Goal: Task Accomplishment & Management: Use online tool/utility

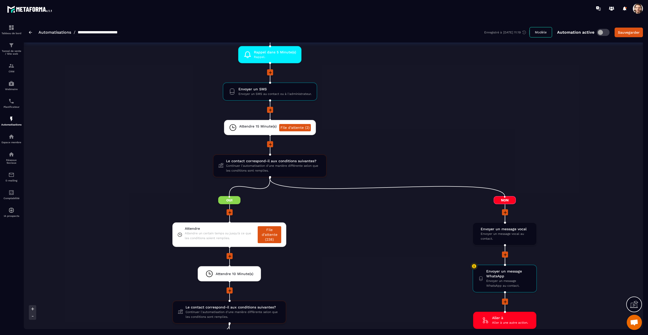
scroll to position [1268, 0]
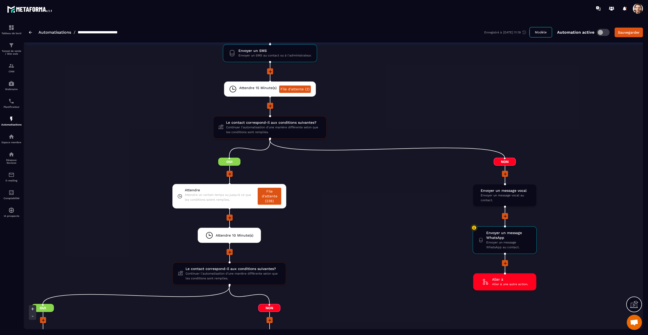
click at [335, 195] on li "Attendre Attendre un certain temps ou jusqu'à ce que les conditions soient remp…" at bounding box center [229, 199] width 453 height 31
